Goal: Task Accomplishment & Management: Manage account settings

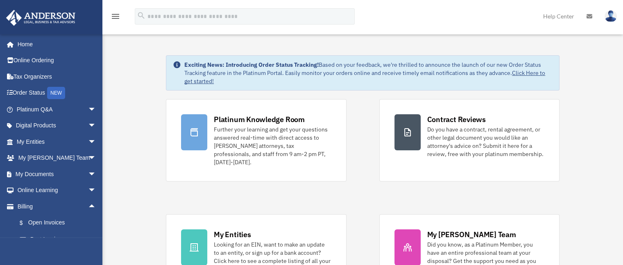
scroll to position [44, 0]
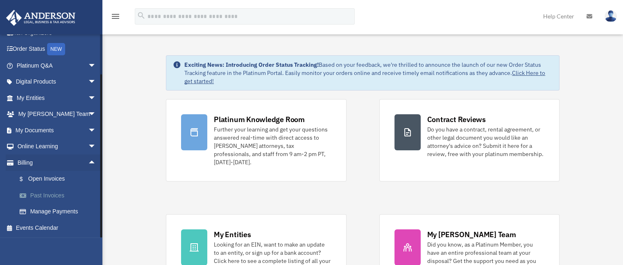
click at [26, 194] on span at bounding box center [27, 196] width 6 height 6
click at [52, 195] on link "Past Invoices" at bounding box center [59, 195] width 97 height 16
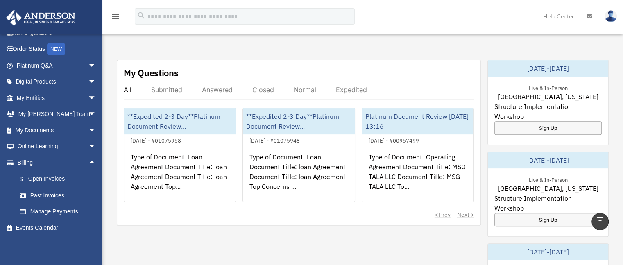
scroll to position [287, 0]
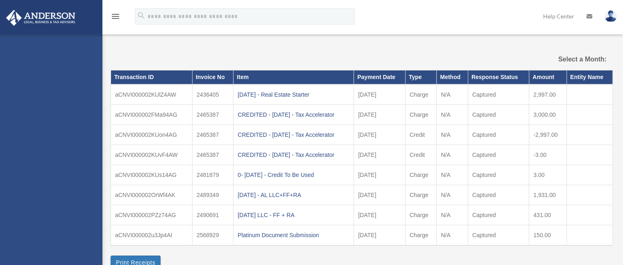
scroll to position [14, 0]
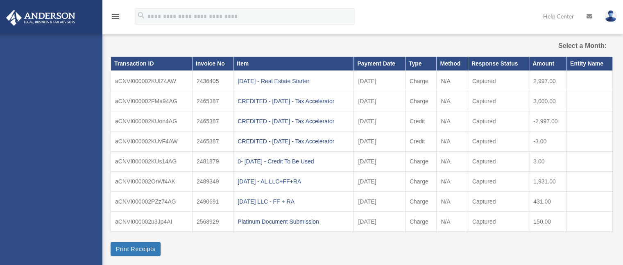
select select
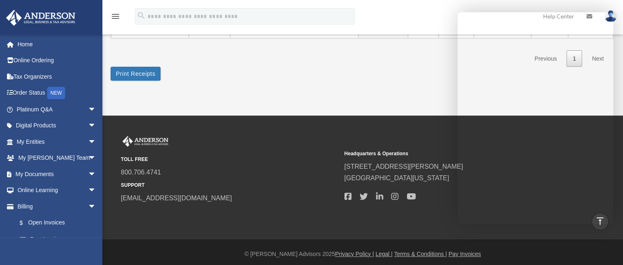
scroll to position [249, 0]
